Goal: Task Accomplishment & Management: Use online tool/utility

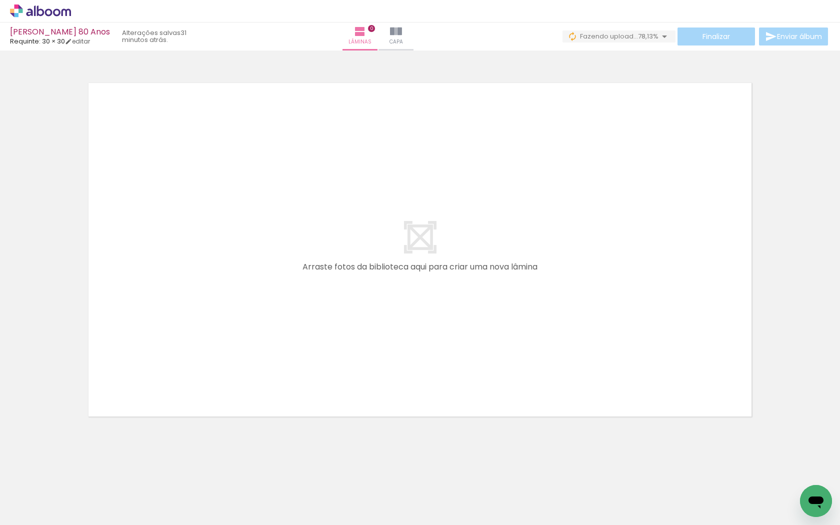
click at [661, 34] on iron-icon at bounding box center [665, 37] width 12 height 12
click at [706, 36] on div "Finalizar Enviar álbum" at bounding box center [712, 37] width 238 height 18
click at [705, 97] on quentale-layouter at bounding box center [420, 250] width 670 height 341
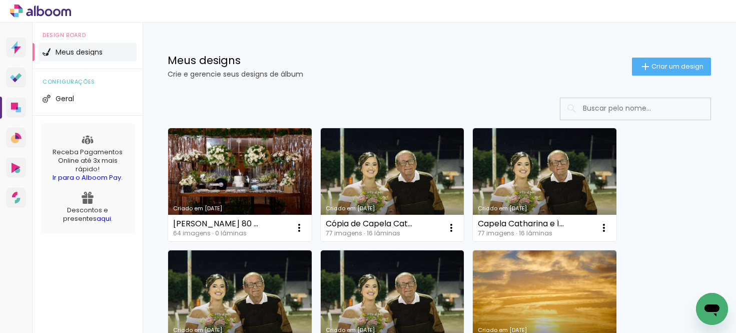
click at [202, 158] on link "Criado em 31/08/25" at bounding box center [240, 184] width 144 height 113
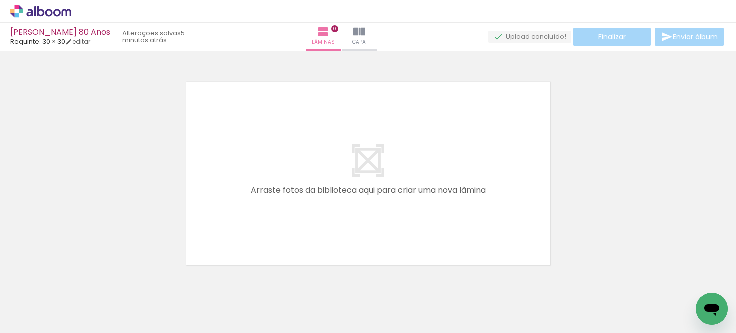
click at [29, 319] on span "Adicionar Fotos" at bounding box center [36, 319] width 30 height 11
click at [0, 0] on input "file" at bounding box center [0, 0] width 0 height 0
click at [37, 319] on span "Adicionar Fotos" at bounding box center [36, 319] width 30 height 11
click at [0, 0] on input "file" at bounding box center [0, 0] width 0 height 0
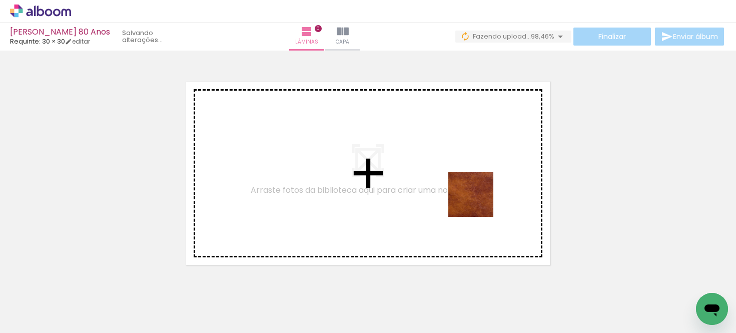
drag, startPoint x: 686, startPoint y: 295, endPoint x: 478, endPoint y: 202, distance: 227.7
click at [478, 202] on quentale-workspace at bounding box center [368, 166] width 736 height 333
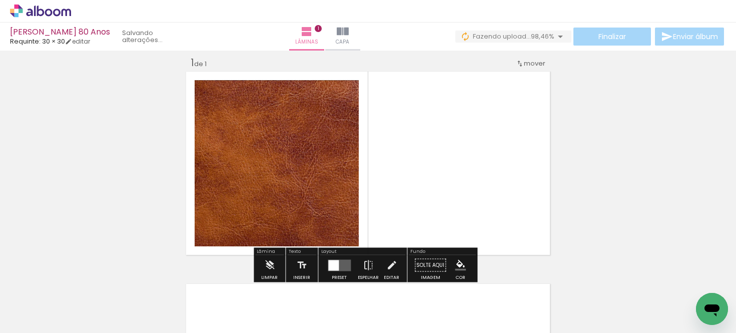
scroll to position [13, 0]
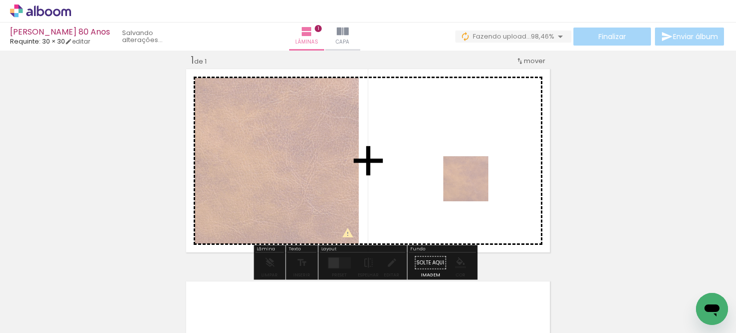
drag, startPoint x: 686, startPoint y: 292, endPoint x: 473, endPoint y: 186, distance: 237.4
click at [473, 186] on quentale-workspace at bounding box center [368, 166] width 736 height 333
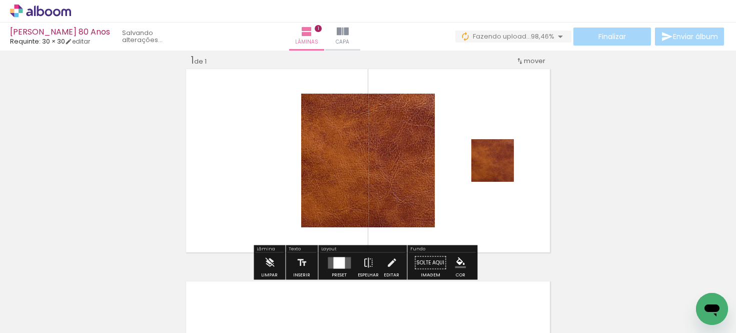
click at [341, 262] on div at bounding box center [339, 263] width 12 height 12
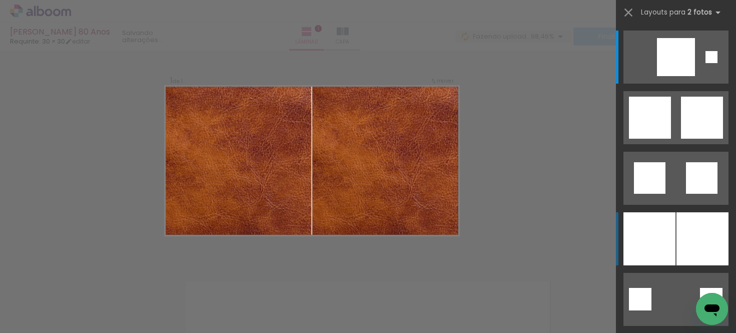
click at [660, 241] on div at bounding box center [649, 238] width 52 height 53
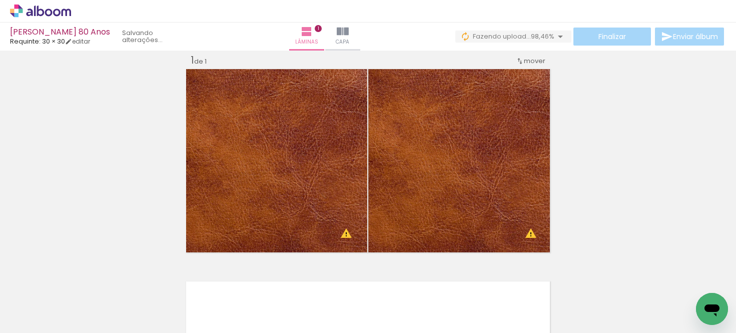
click at [147, 35] on quentale-status at bounding box center [154, 37] width 79 height 22
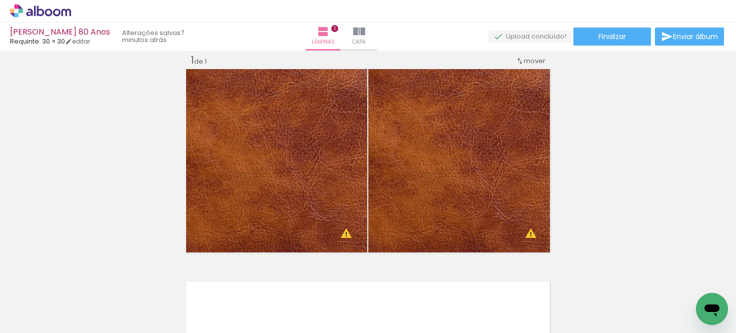
click at [121, 35] on quentale-status "7 minutos atrás." at bounding box center [154, 37] width 79 height 22
click at [151, 38] on quentale-status "7 minutos atrás." at bounding box center [154, 37] width 79 height 22
click at [600, 37] on span "Finalizar" at bounding box center [612, 36] width 28 height 7
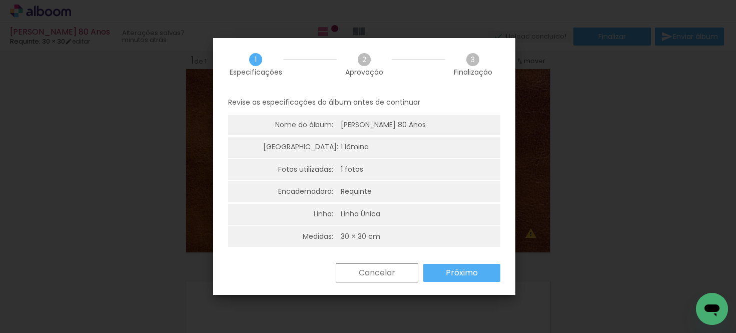
click at [0, 0] on slot "Próximo" at bounding box center [0, 0] width 0 height 0
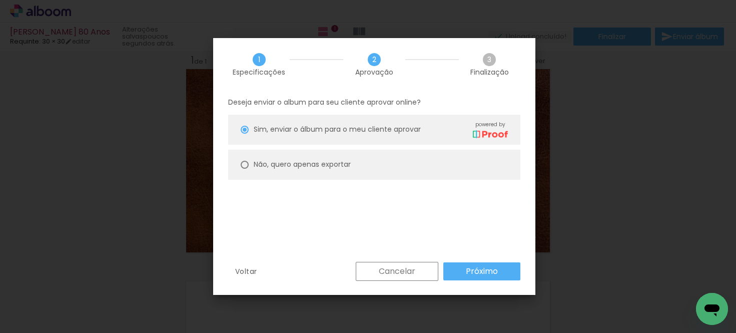
click at [0, 0] on slot "Próximo" at bounding box center [0, 0] width 0 height 0
